Goal: Transaction & Acquisition: Purchase product/service

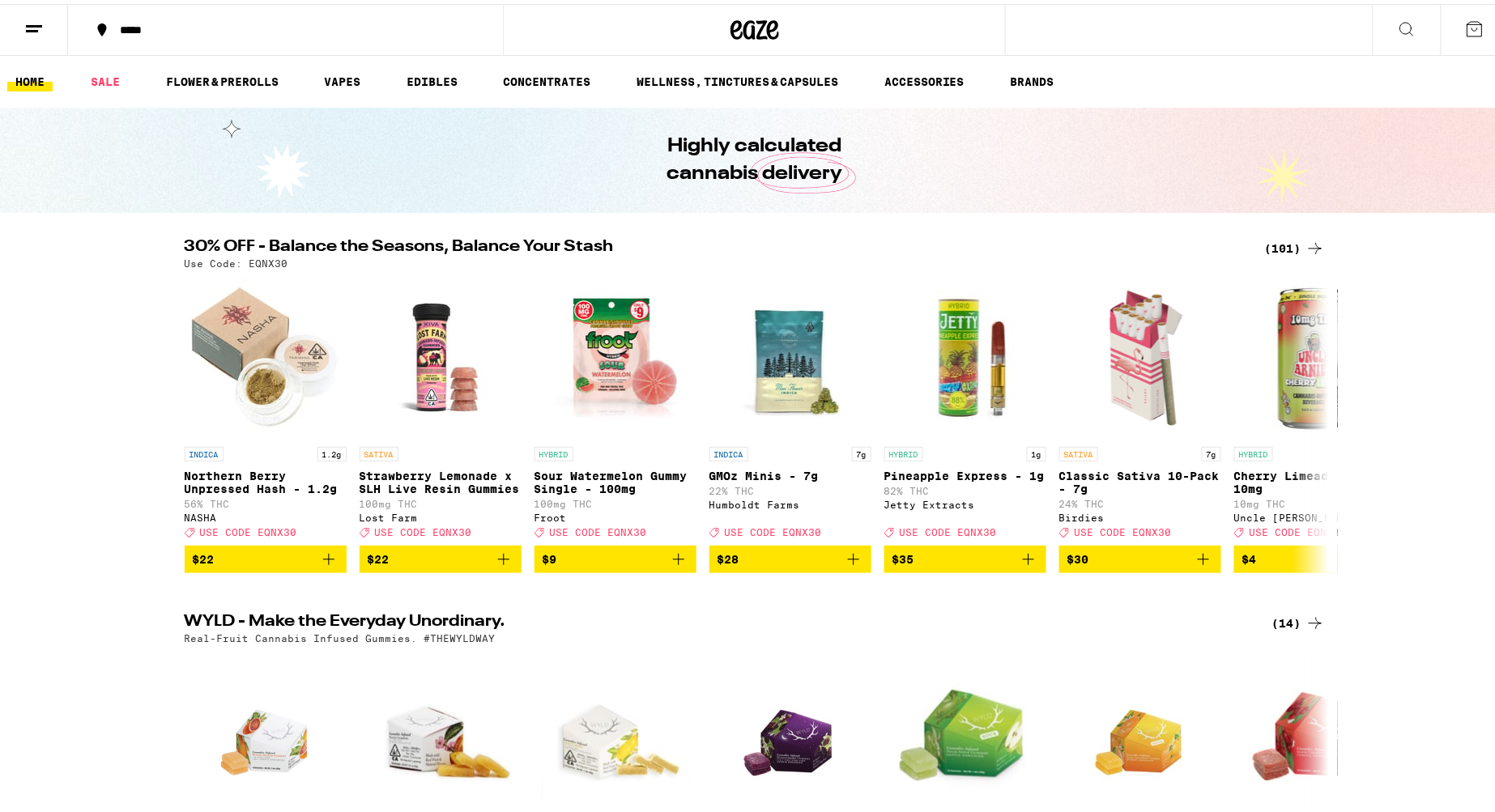
click at [1404, 16] on button at bounding box center [1407, 26] width 68 height 51
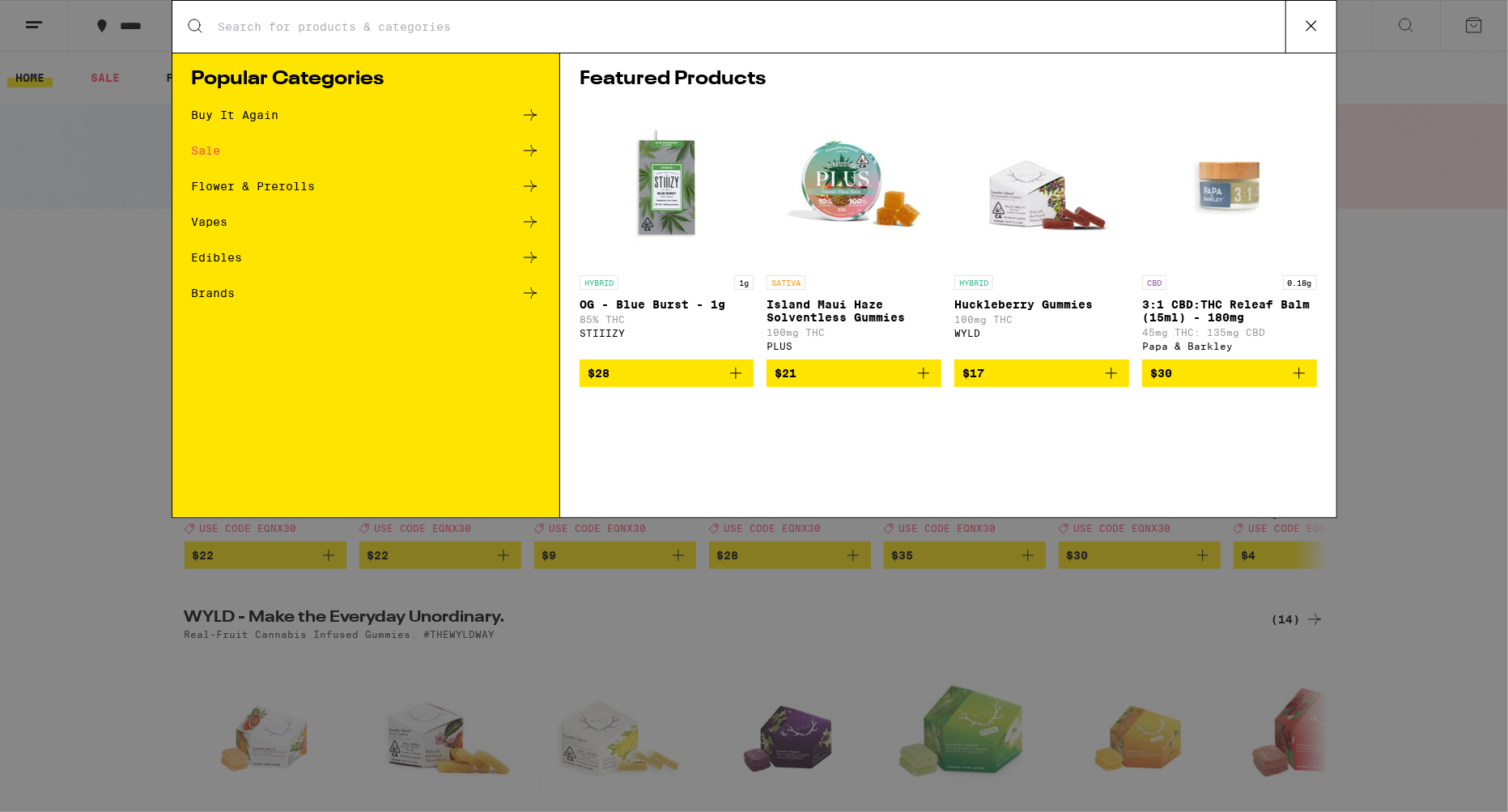
click at [1016, 43] on div "Search for Products" at bounding box center [754, 27] width 1164 height 52
click at [1025, 22] on input "Search for Products" at bounding box center [752, 26] width 1068 height 14
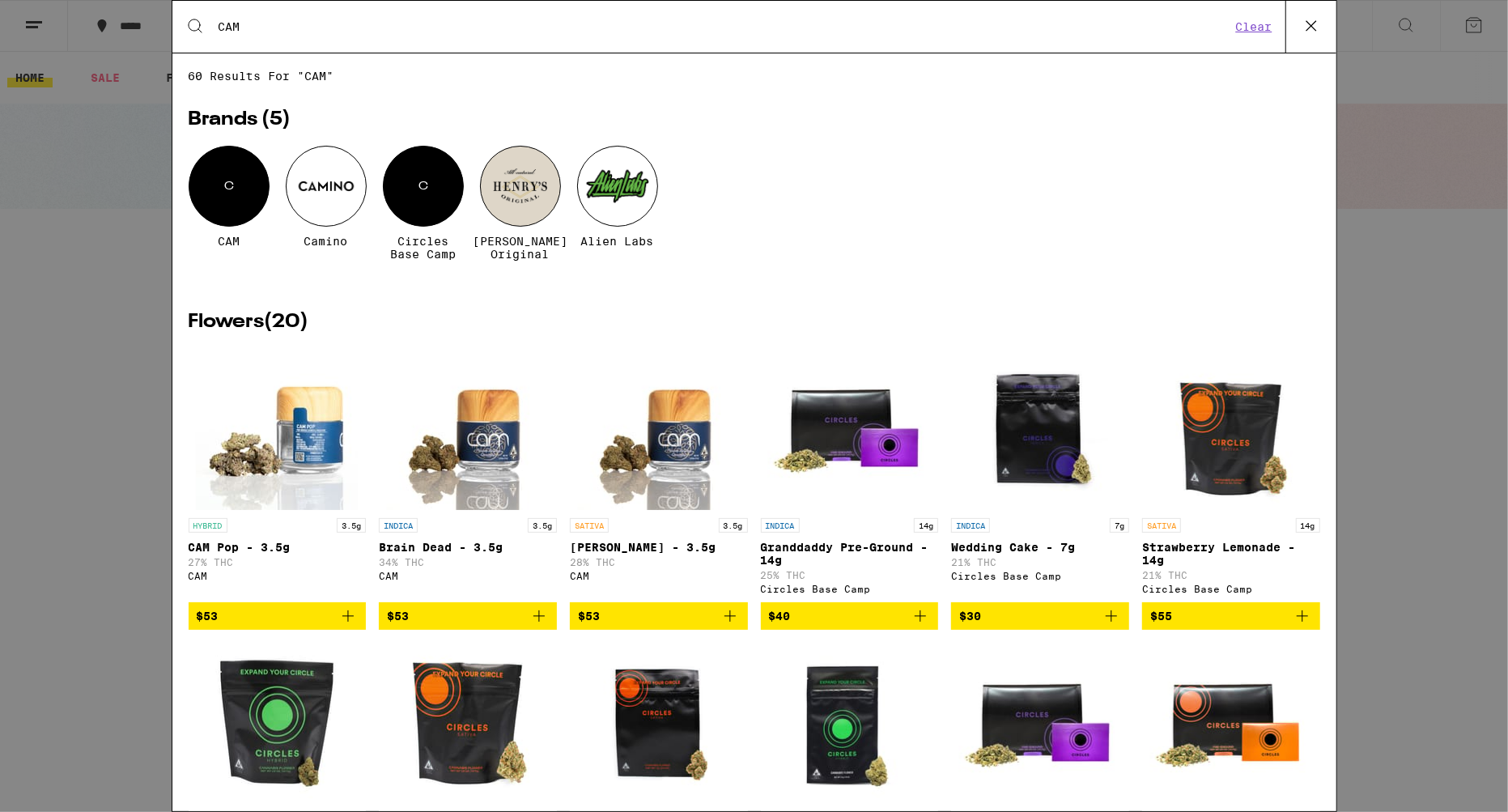
type input "CAM"
click at [95, 434] on div "Search for Products CAM Clear 60 results for "CAM" Brands ( 5 ) C CAM Camino C …" at bounding box center [754, 406] width 1508 height 812
